Goal: Information Seeking & Learning: Learn about a topic

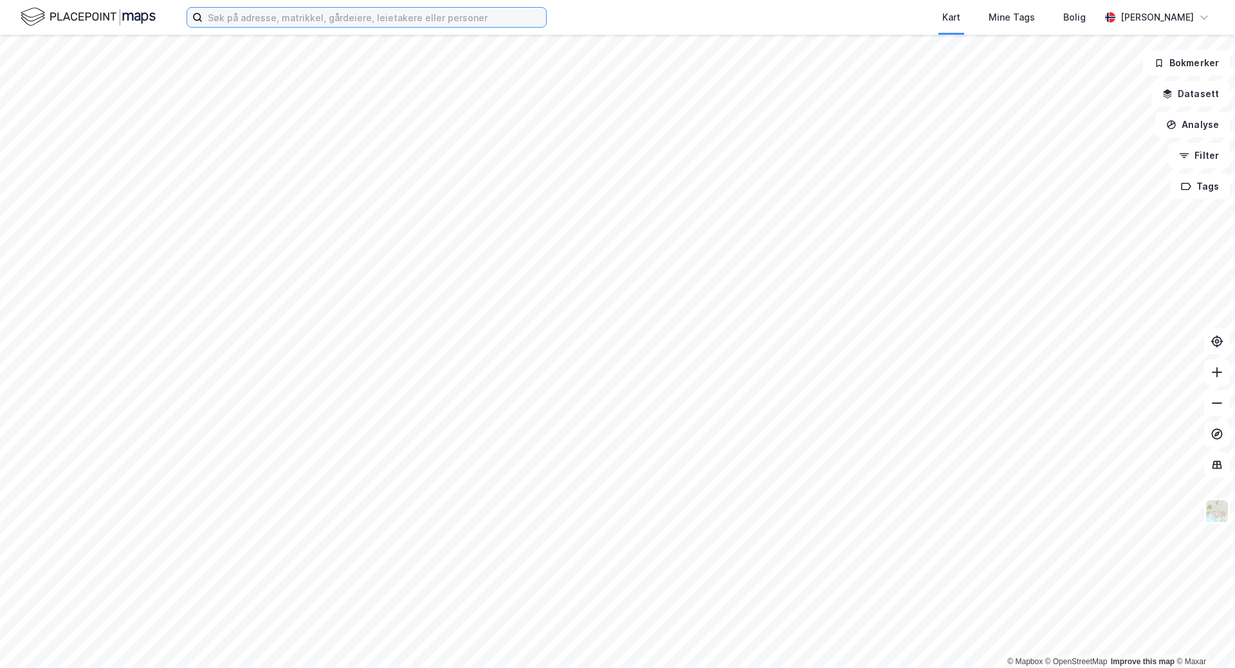
click at [328, 13] on input at bounding box center [375, 17] width 344 height 19
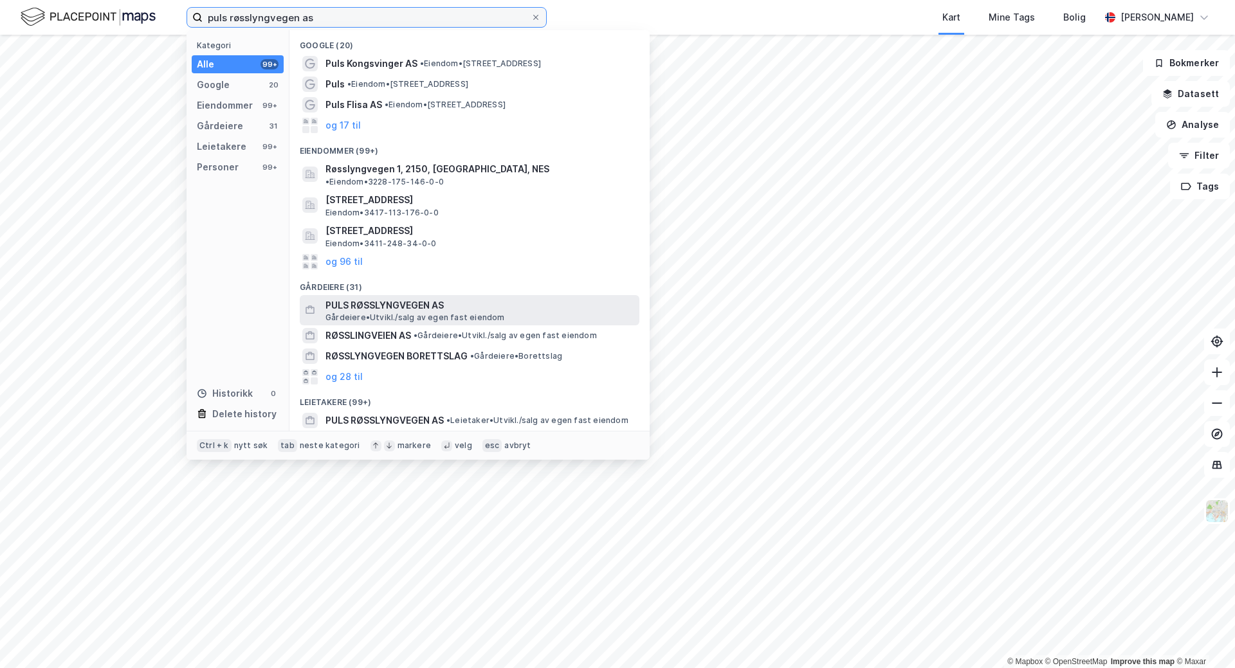
type input "puls røsslyngvegen as"
click at [477, 298] on span "PULS RØSSLYNGVEGEN AS" at bounding box center [479, 305] width 309 height 15
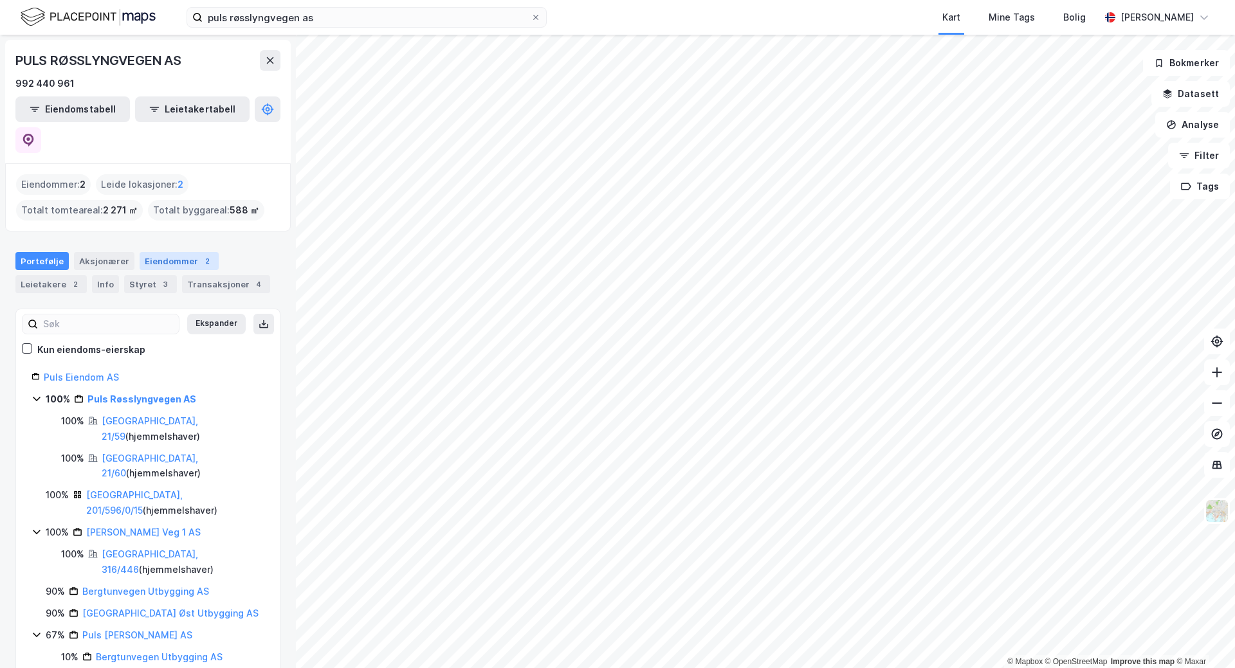
click at [176, 252] on div "Eiendommer 2" at bounding box center [179, 261] width 79 height 18
